Goal: Task Accomplishment & Management: Use online tool/utility

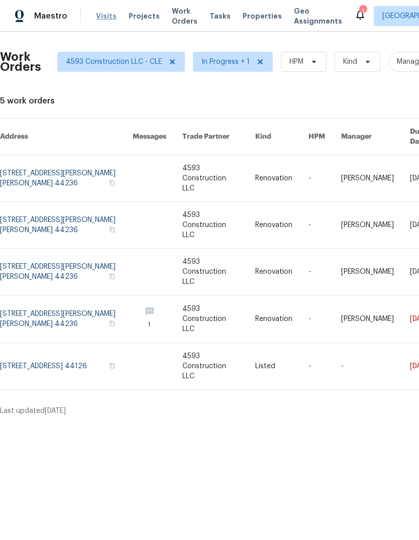
click at [96, 13] on span "Visits" at bounding box center [106, 16] width 21 height 10
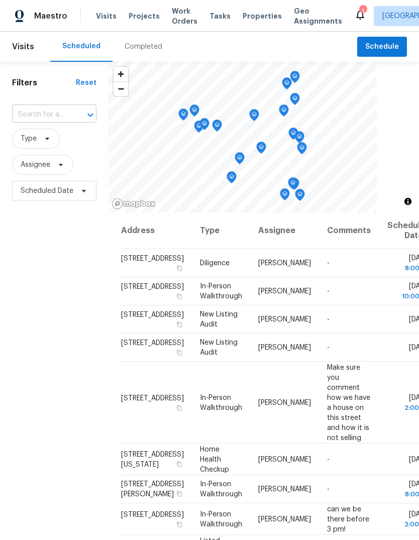
click at [36, 107] on input "text" at bounding box center [40, 115] width 56 height 16
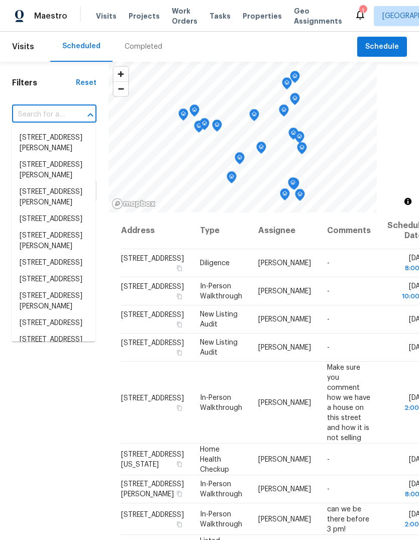
click at [35, 107] on input "text" at bounding box center [40, 115] width 56 height 16
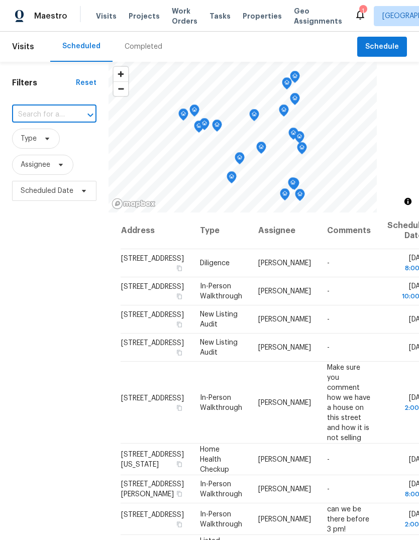
paste input "[STREET_ADDRESS][US_STATE]"
type input "[STREET_ADDRESS][US_STATE]"
click at [31, 137] on li "[STREET_ADDRESS][US_STATE]" at bounding box center [54, 143] width 84 height 27
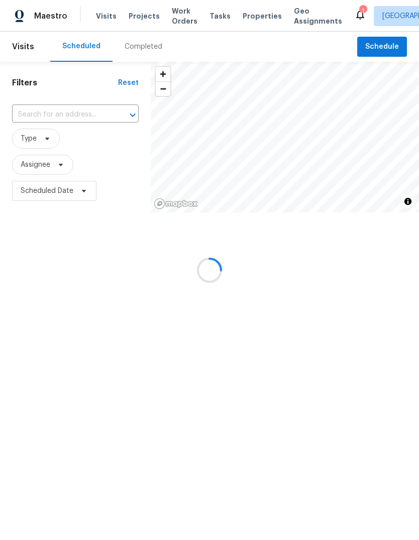
type input "[STREET_ADDRESS][US_STATE]"
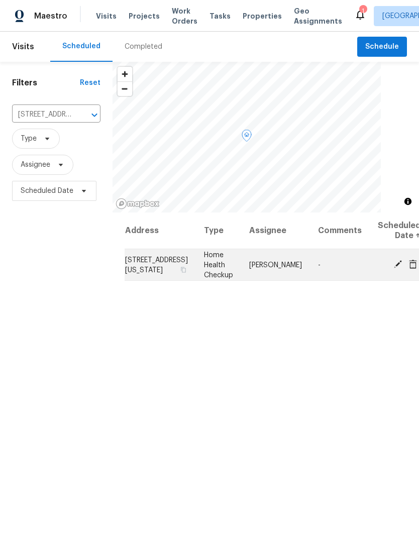
click at [394, 265] on icon at bounding box center [398, 264] width 8 height 8
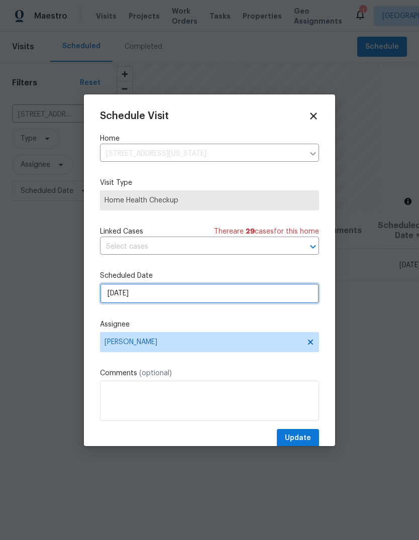
click at [114, 299] on input "[DATE]" at bounding box center [209, 293] width 219 height 20
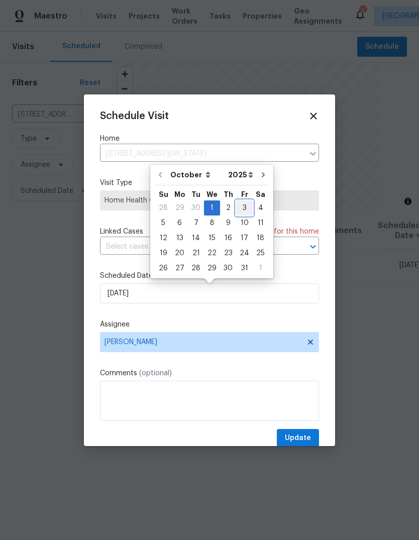
click at [240, 206] on div "3" at bounding box center [244, 208] width 17 height 14
type input "[DATE]"
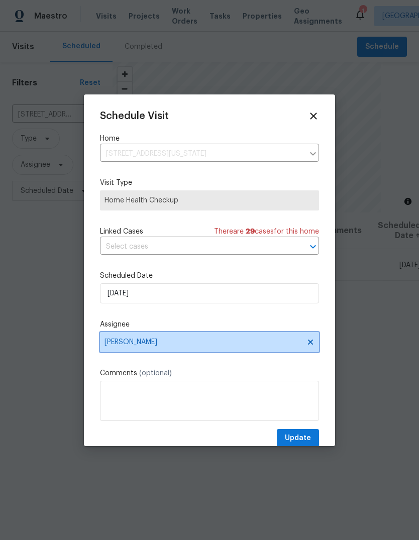
click at [124, 343] on span "[PERSON_NAME]" at bounding box center [202, 342] width 197 height 8
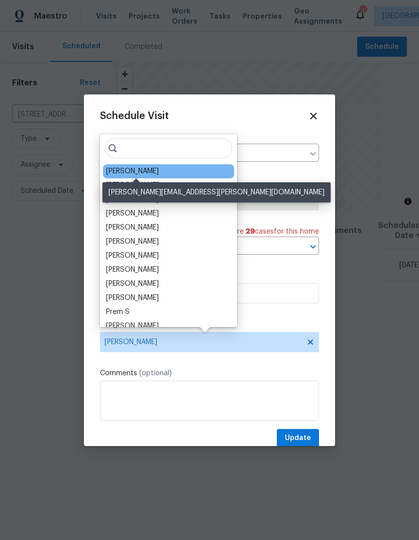
click at [115, 170] on div "[PERSON_NAME]" at bounding box center [132, 171] width 53 height 10
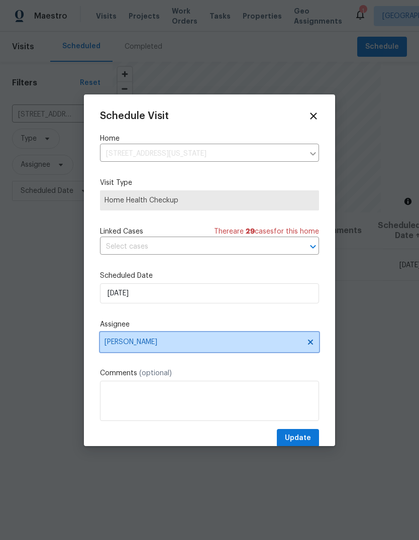
click at [134, 346] on span "[PERSON_NAME]" at bounding box center [202, 342] width 197 height 8
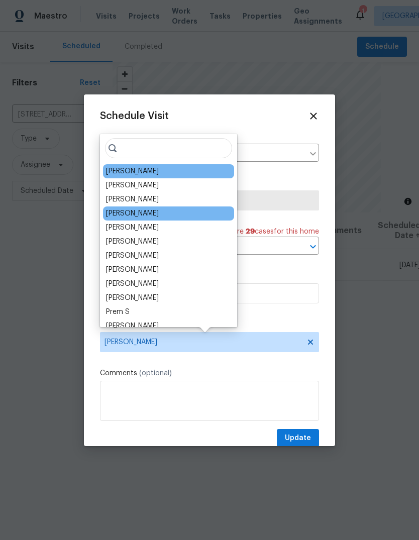
click at [111, 212] on div "[PERSON_NAME]" at bounding box center [132, 213] width 53 height 10
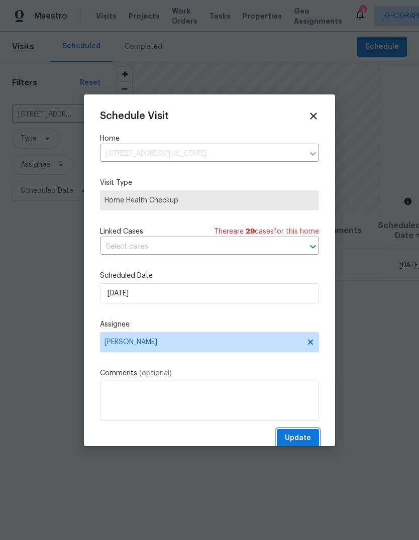
click at [302, 439] on span "Update" at bounding box center [298, 438] width 26 height 13
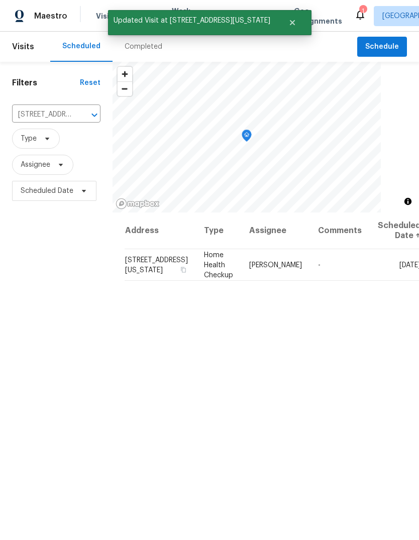
click at [65, 131] on span "Type" at bounding box center [56, 139] width 88 height 20
click at [79, 114] on icon "Clear" at bounding box center [81, 115] width 6 height 6
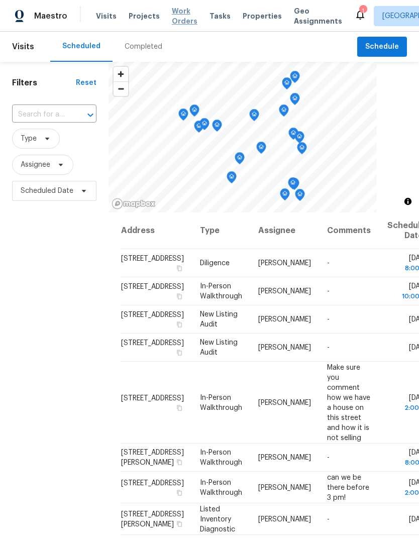
click at [184, 14] on span "Work Orders" at bounding box center [185, 16] width 26 height 20
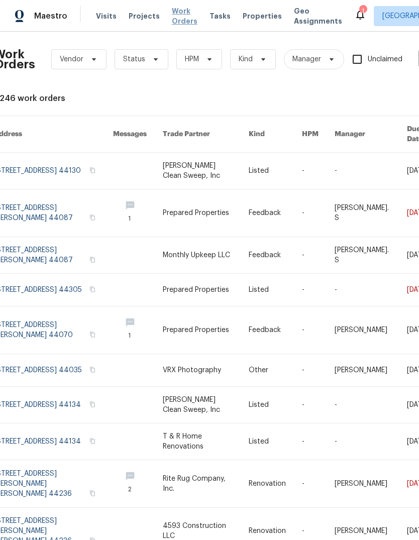
scroll to position [2, 6]
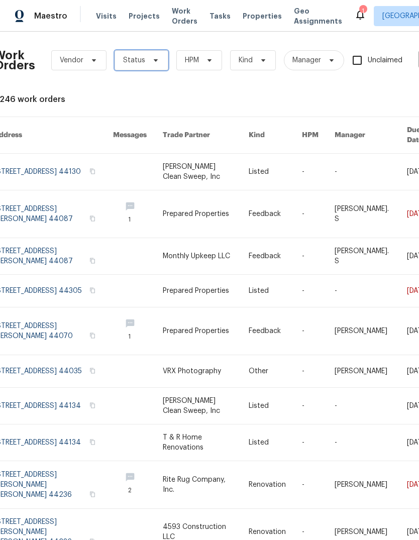
click at [150, 65] on span "Status" at bounding box center [142, 60] width 54 height 20
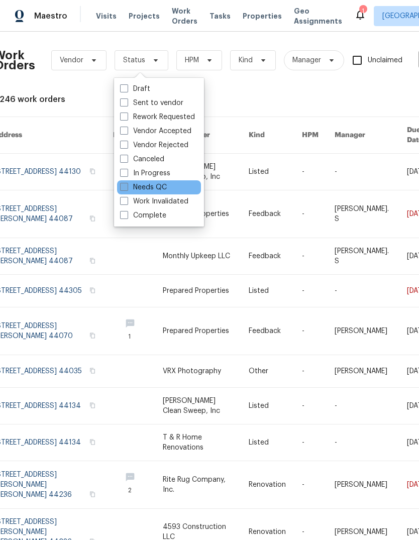
click at [150, 186] on label "Needs QC" at bounding box center [143, 187] width 47 height 10
click at [127, 186] on input "Needs QC" at bounding box center [123, 185] width 7 height 7
checkbox input "true"
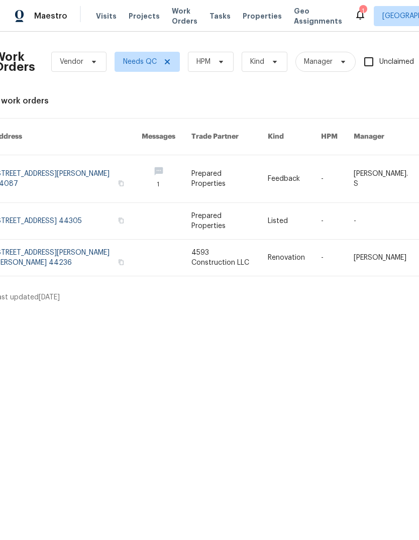
click at [246, 310] on html "Maestro Visits Projects Work Orders Tasks Properties Geo Assignments 1 [GEOGRAP…" at bounding box center [209, 155] width 419 height 310
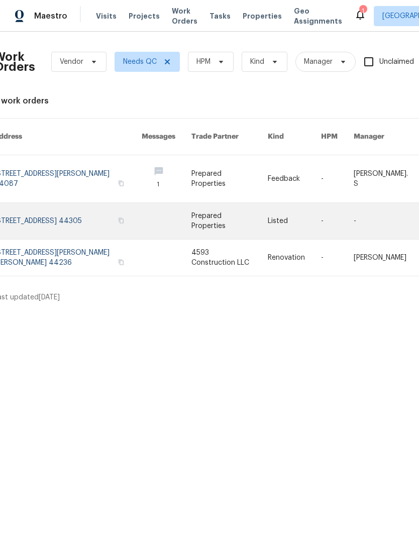
click at [70, 207] on link at bounding box center [68, 221] width 148 height 36
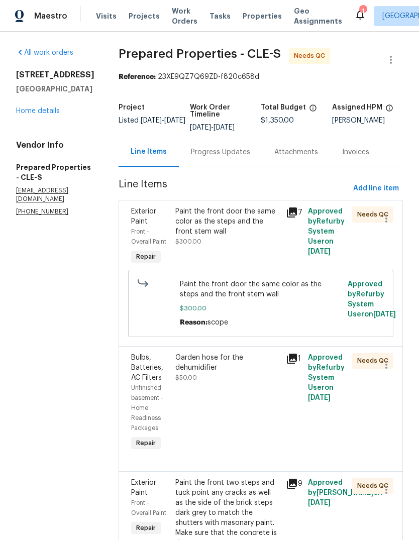
click at [236, 247] on div "Paint the front door the same color as the steps and the front stem wall $300.00" at bounding box center [227, 226] width 104 height 40
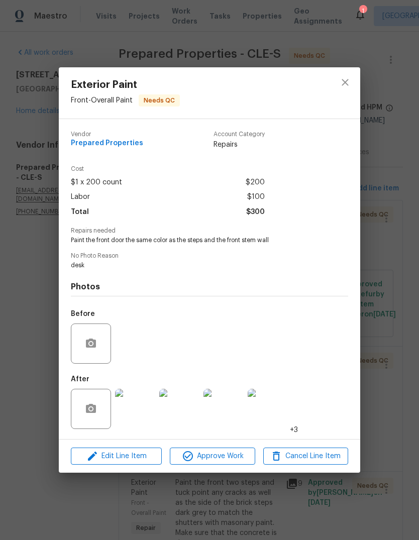
click at [149, 409] on img at bounding box center [135, 409] width 40 height 40
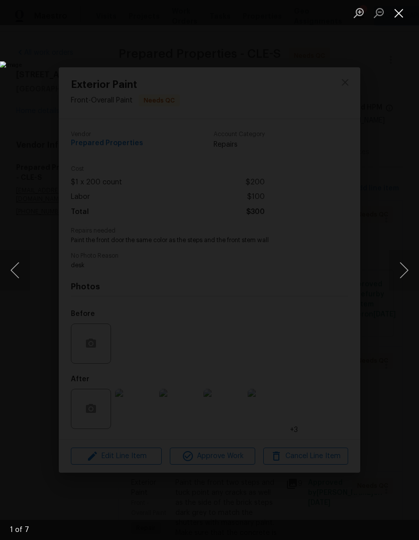
click at [402, 21] on button "Close lightbox" at bounding box center [399, 13] width 20 height 18
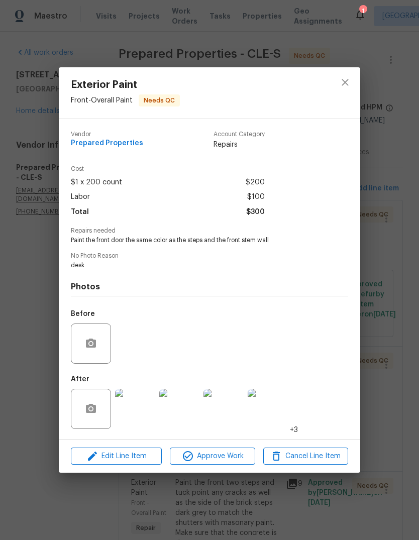
click at [230, 411] on img at bounding box center [223, 409] width 40 height 40
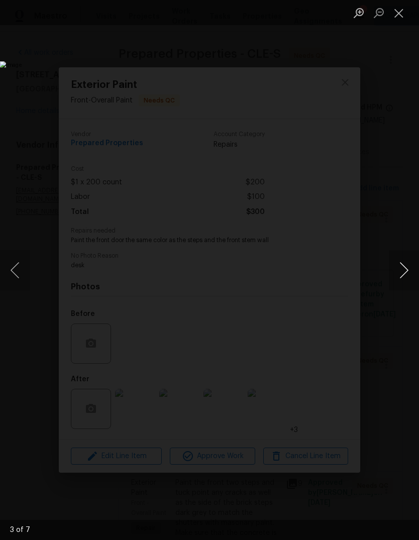
click at [404, 272] on button "Next image" at bounding box center [404, 270] width 30 height 40
click at [403, 265] on button "Next image" at bounding box center [404, 270] width 30 height 40
click at [402, 18] on button "Close lightbox" at bounding box center [399, 13] width 20 height 18
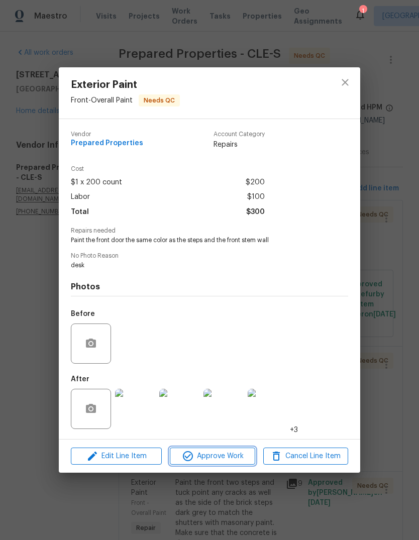
click at [209, 462] on span "Approve Work" at bounding box center [212, 456] width 79 height 13
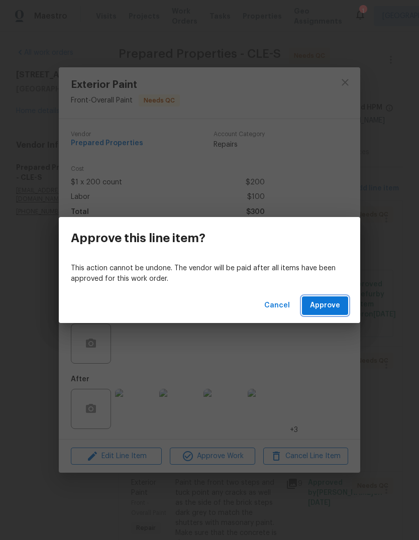
click at [342, 307] on button "Approve" at bounding box center [325, 305] width 46 height 19
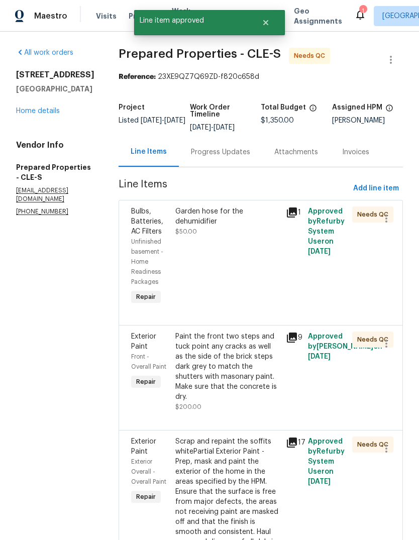
click at [262, 270] on div "Garden hose for the dehumidifier $50.00" at bounding box center [227, 256] width 110 height 106
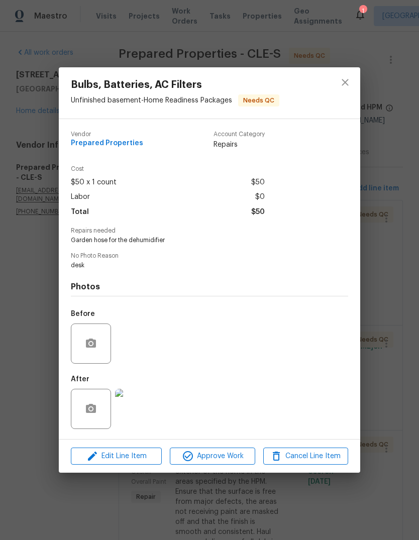
click at [141, 411] on img at bounding box center [135, 409] width 40 height 40
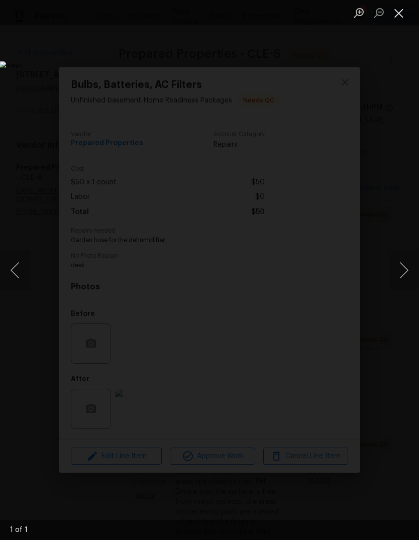
click at [403, 20] on button "Close lightbox" at bounding box center [399, 13] width 20 height 18
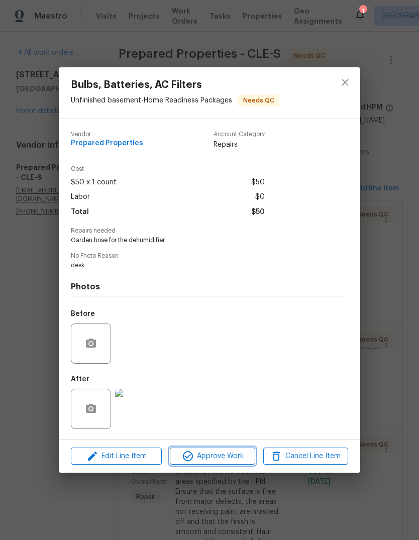
click at [215, 458] on span "Approve Work" at bounding box center [212, 456] width 79 height 13
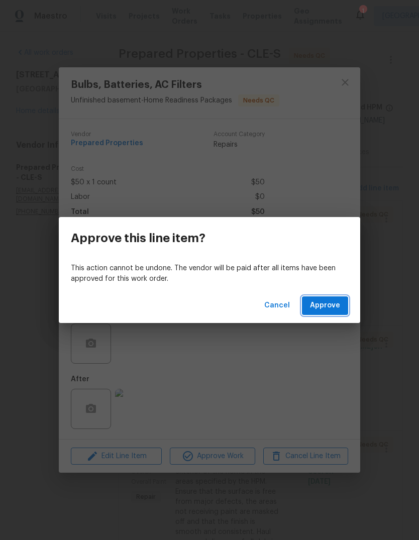
click at [343, 302] on button "Approve" at bounding box center [325, 305] width 46 height 19
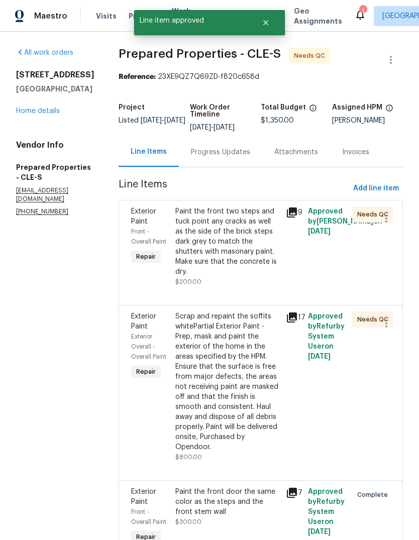
click at [260, 255] on div "Paint the front two steps and tuck point any cracks as well as the side of the …" at bounding box center [227, 241] width 104 height 70
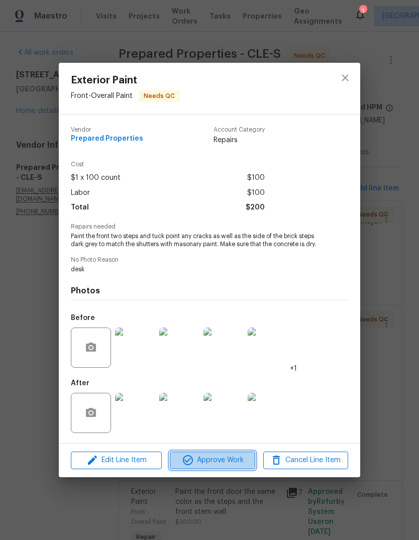
click at [229, 459] on span "Approve Work" at bounding box center [212, 460] width 79 height 13
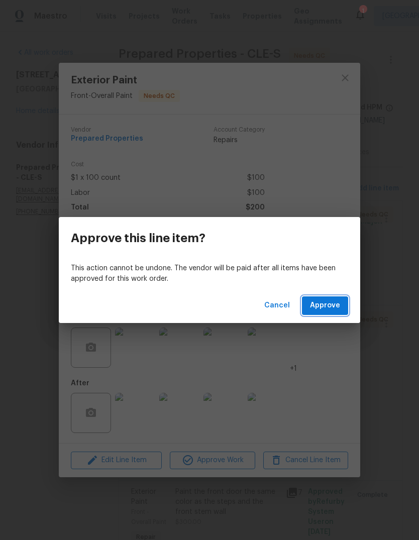
click at [334, 303] on span "Approve" at bounding box center [325, 305] width 30 height 13
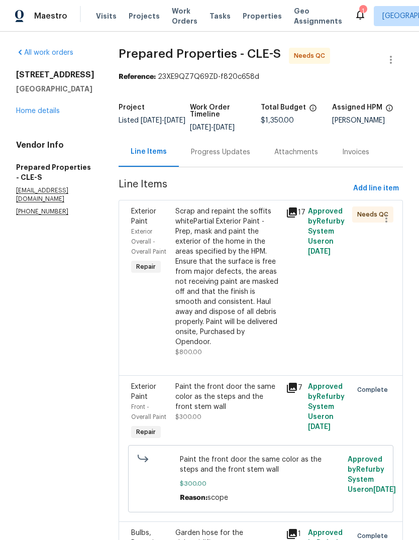
click at [263, 300] on div "Scrap and repaint the soffits whitePartial Exterior Paint - Prep, mask and pain…" at bounding box center [227, 276] width 104 height 141
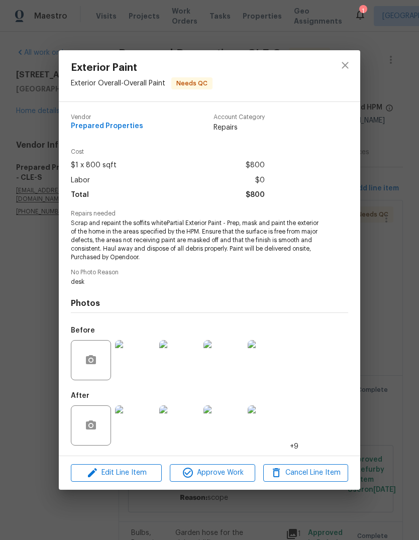
click at [143, 428] on img at bounding box center [135, 425] width 40 height 40
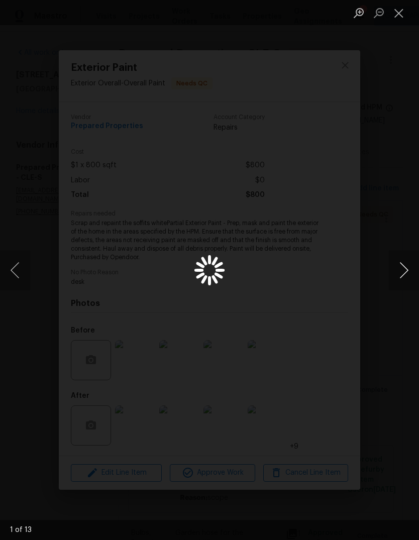
click at [405, 271] on button "Next image" at bounding box center [404, 270] width 30 height 40
click at [402, 273] on button "Next image" at bounding box center [404, 270] width 30 height 40
click at [400, 14] on button "Close lightbox" at bounding box center [399, 13] width 20 height 18
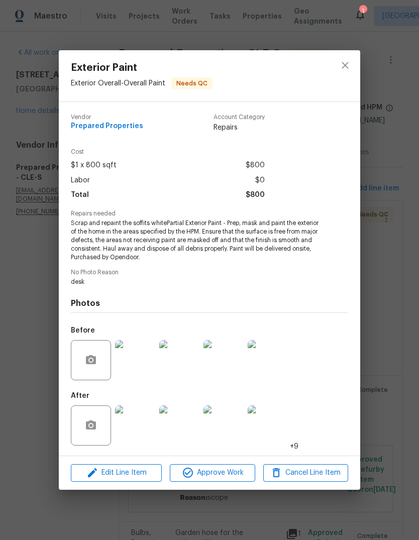
click at [228, 432] on img at bounding box center [223, 425] width 40 height 40
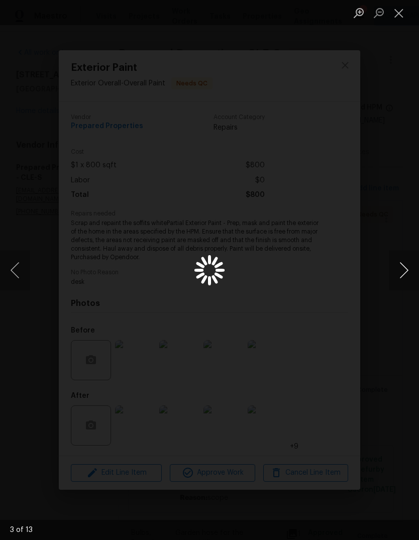
click at [392, 276] on button "Next image" at bounding box center [404, 270] width 30 height 40
click at [407, 273] on button "Next image" at bounding box center [404, 270] width 30 height 40
click at [407, 274] on button "Next image" at bounding box center [404, 270] width 30 height 40
click at [403, 14] on button "Close lightbox" at bounding box center [399, 13] width 20 height 18
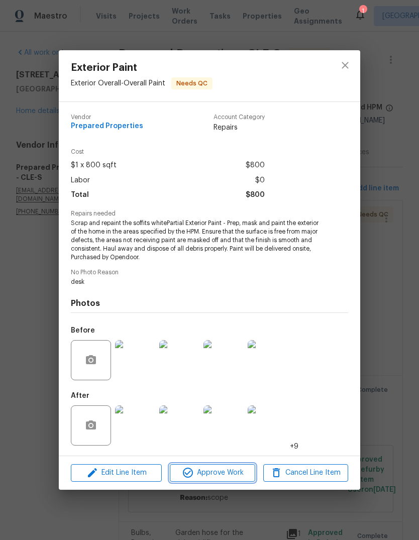
click at [212, 472] on span "Approve Work" at bounding box center [212, 473] width 79 height 13
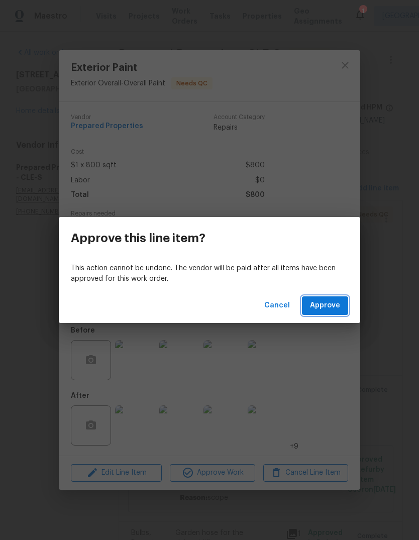
click at [332, 304] on span "Approve" at bounding box center [325, 305] width 30 height 13
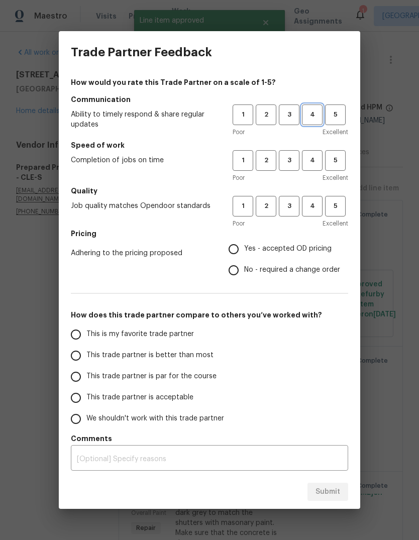
click at [313, 115] on span "4" at bounding box center [312, 115] width 19 height 12
click at [317, 157] on span "4" at bounding box center [312, 161] width 19 height 12
click at [310, 205] on span "4" at bounding box center [312, 206] width 19 height 12
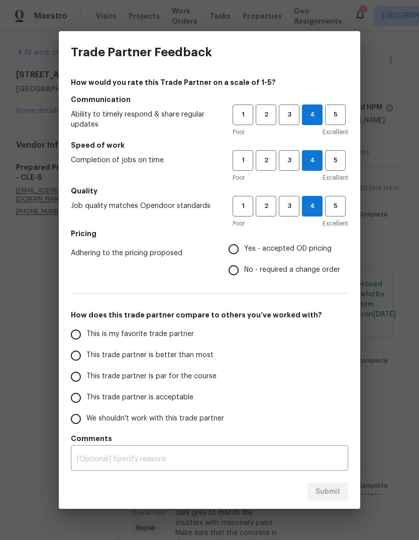
click at [244, 245] on input "Yes - accepted OD pricing" at bounding box center [233, 249] width 21 height 21
radio input "true"
click at [84, 357] on input "This trade partner is better than most" at bounding box center [75, 355] width 21 height 21
click at [331, 492] on span "Submit" at bounding box center [327, 492] width 25 height 13
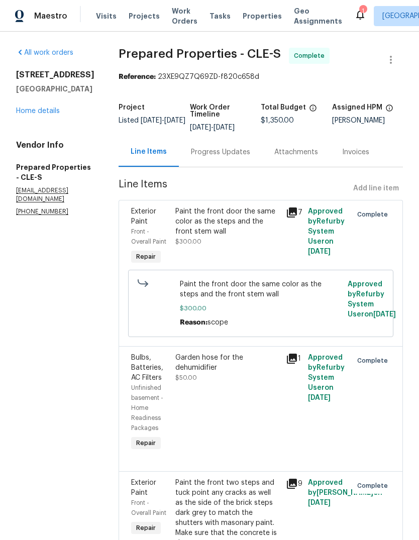
radio input "true"
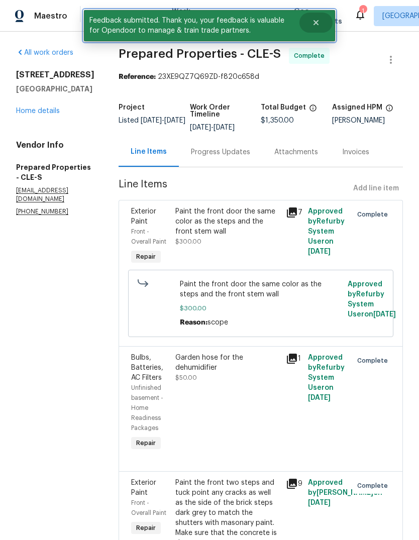
click at [321, 23] on button "Close" at bounding box center [315, 23] width 33 height 20
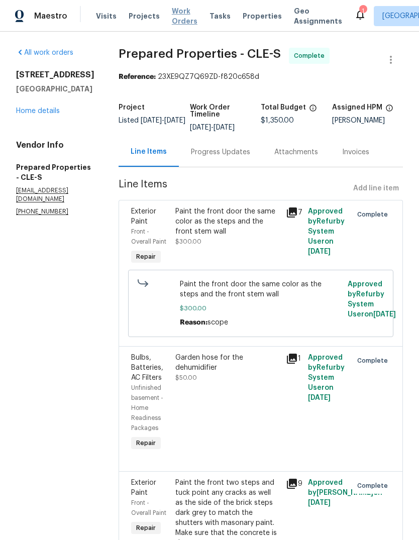
click at [175, 14] on span "Work Orders" at bounding box center [185, 16] width 26 height 20
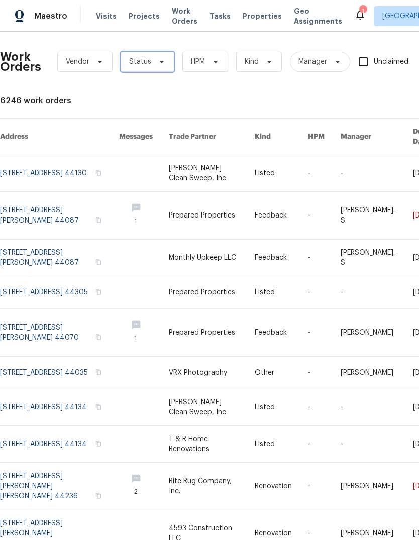
click at [158, 63] on icon at bounding box center [162, 62] width 8 height 8
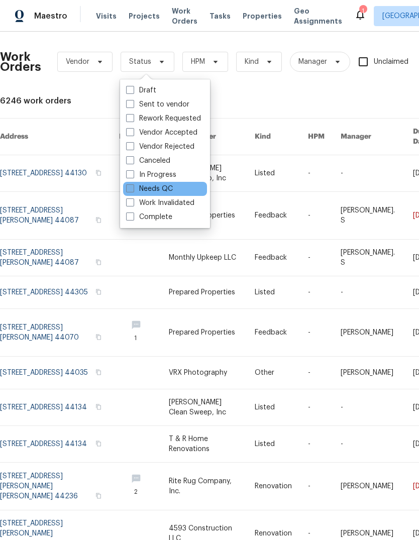
click at [172, 190] on label "Needs QC" at bounding box center [149, 189] width 47 height 10
click at [133, 190] on input "Needs QC" at bounding box center [129, 187] width 7 height 7
checkbox input "true"
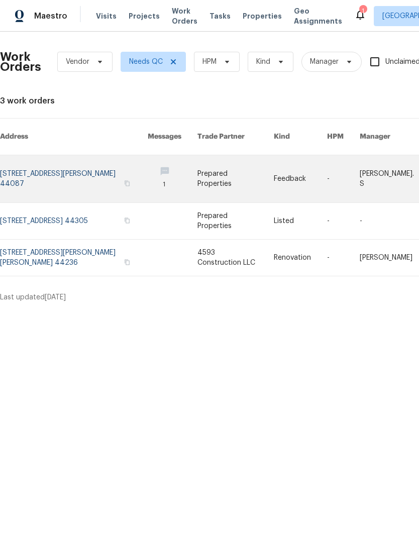
click at [70, 172] on link at bounding box center [74, 178] width 148 height 47
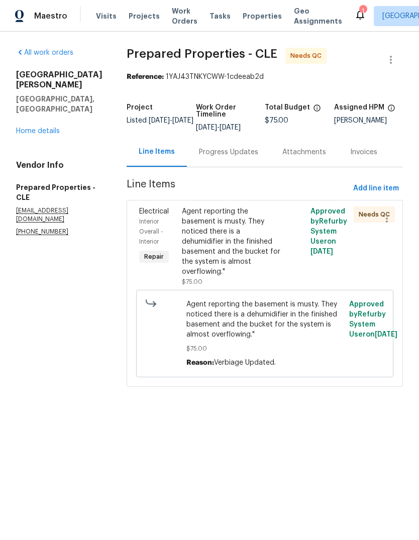
click at [250, 250] on div "Agent reporting the basement is musty. They noticed there is a dehumidifier in …" at bounding box center [232, 241] width 101 height 70
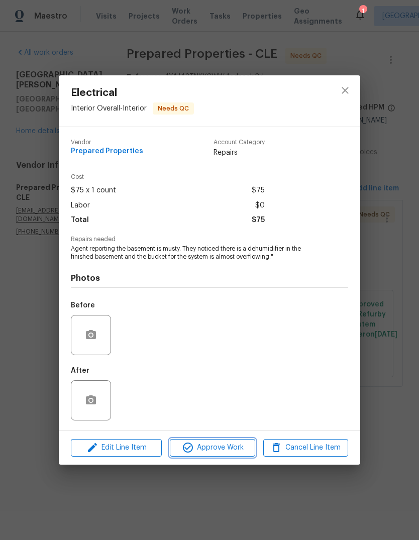
click at [224, 444] on span "Approve Work" at bounding box center [212, 447] width 79 height 13
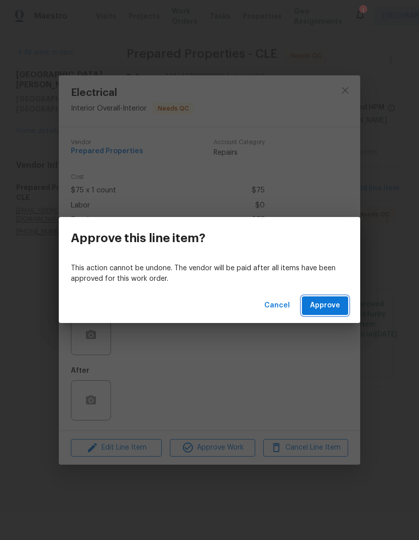
click at [321, 308] on span "Approve" at bounding box center [325, 305] width 30 height 13
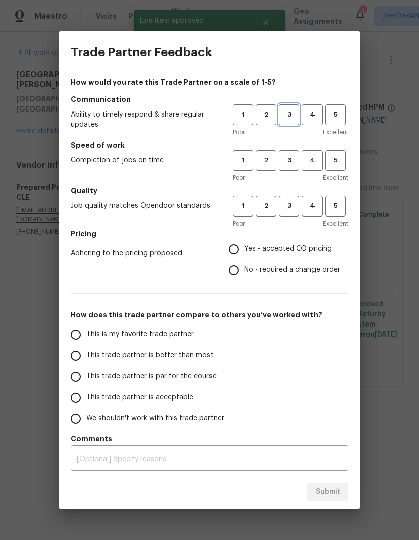
click at [297, 113] on span "3" at bounding box center [289, 115] width 19 height 12
click at [293, 155] on span "3" at bounding box center [289, 161] width 19 height 12
click at [295, 203] on span "3" at bounding box center [289, 206] width 19 height 12
click at [255, 254] on span "Yes - accepted OD pricing" at bounding box center [287, 249] width 87 height 11
click at [244, 254] on input "Yes - accepted OD pricing" at bounding box center [233, 249] width 21 height 21
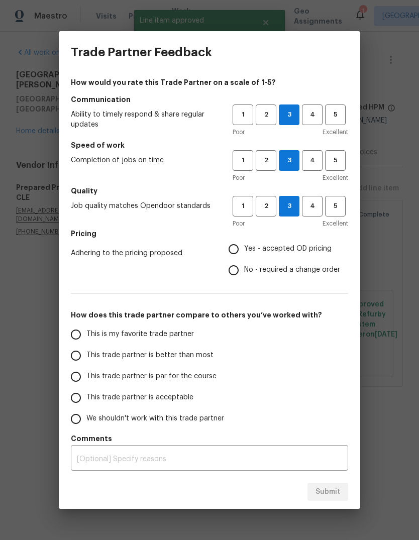
radio input "true"
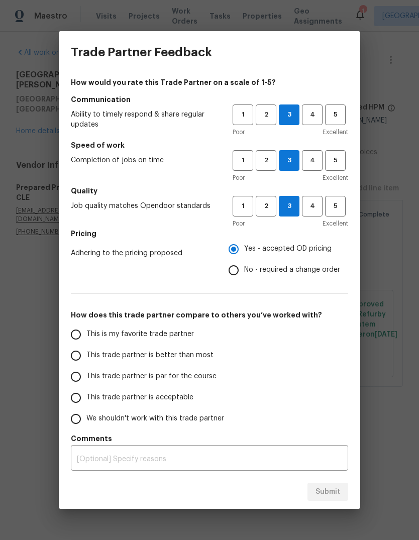
click at [129, 381] on span "This trade partner is par for the course" at bounding box center [151, 376] width 130 height 11
click at [86, 381] on input "This trade partner is par for the course" at bounding box center [75, 376] width 21 height 21
click at [329, 499] on button "Submit" at bounding box center [327, 492] width 41 height 19
radio input "true"
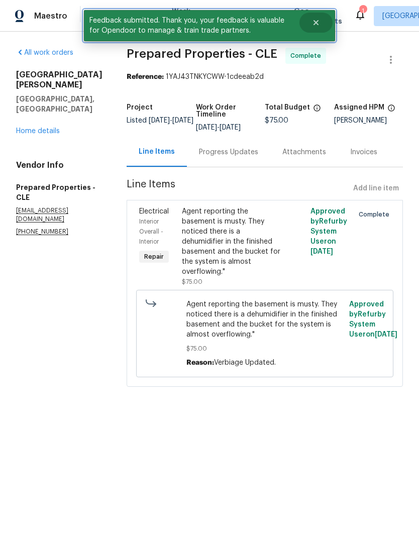
click at [322, 23] on button "Close" at bounding box center [315, 23] width 33 height 20
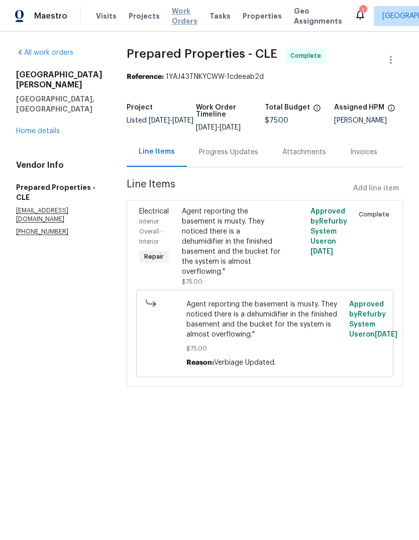
click at [172, 23] on span "Work Orders" at bounding box center [185, 16] width 26 height 20
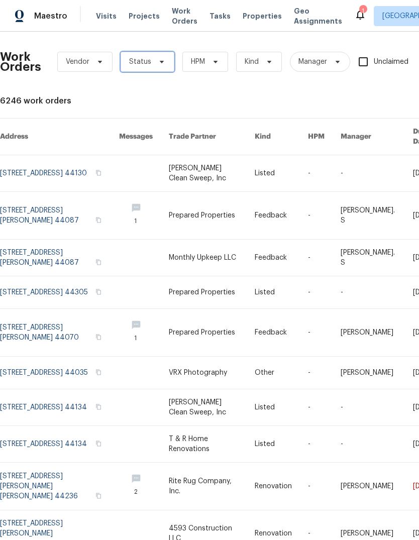
click at [150, 63] on span "Status" at bounding box center [148, 62] width 54 height 20
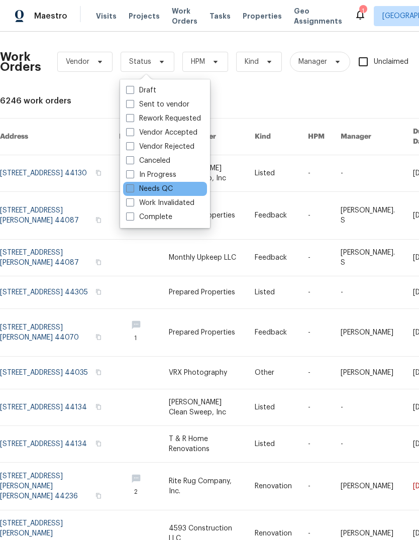
click at [172, 190] on label "Needs QC" at bounding box center [149, 189] width 47 height 10
click at [133, 190] on input "Needs QC" at bounding box center [129, 187] width 7 height 7
checkbox input "true"
